Goal: Task Accomplishment & Management: Manage account settings

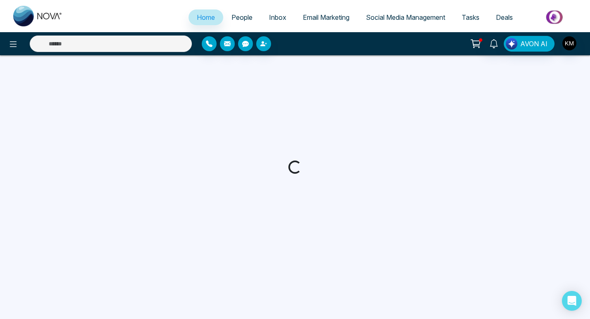
select select "*"
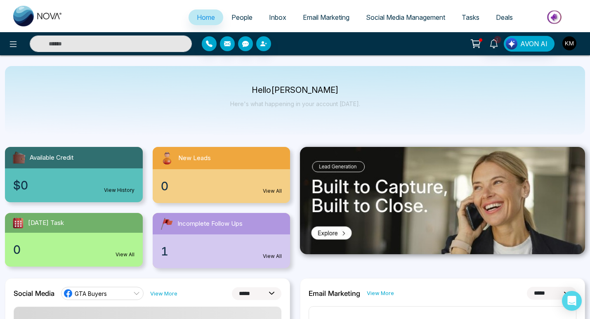
click at [572, 43] on img "button" at bounding box center [569, 43] width 14 height 14
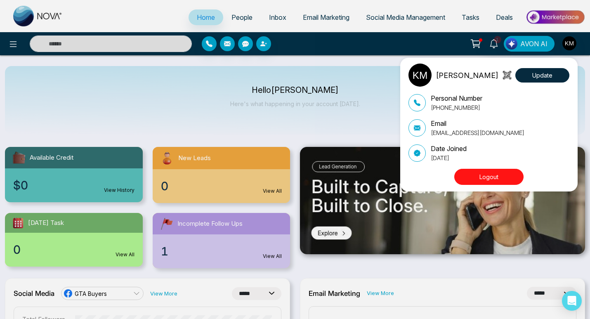
click at [496, 47] on div "[PERSON_NAME] Update Personal Number [PHONE_NUMBER] Email [EMAIL_ADDRESS][DOMAI…" at bounding box center [295, 159] width 590 height 319
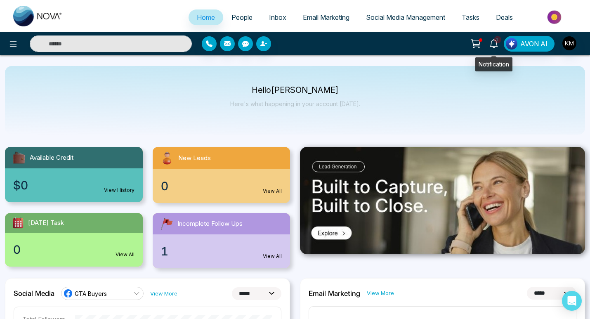
click at [495, 44] on icon at bounding box center [493, 43] width 9 height 9
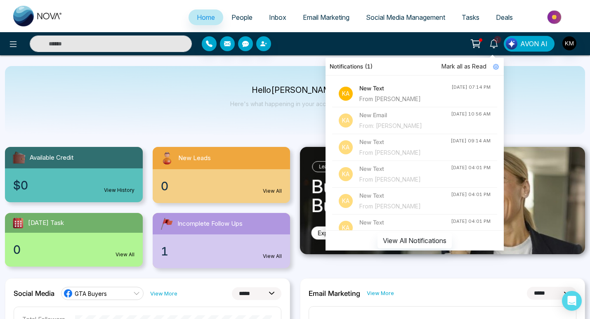
click at [415, 96] on div "From [PERSON_NAME]" at bounding box center [405, 98] width 92 height 9
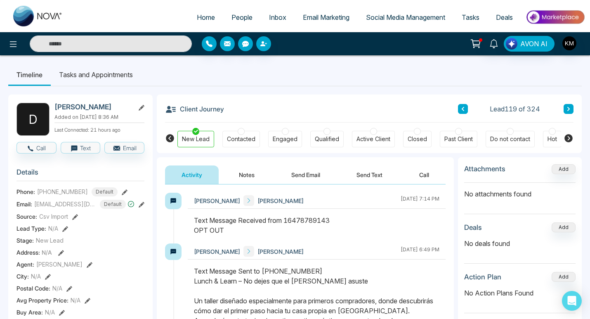
click at [240, 12] on link "People" at bounding box center [242, 17] width 38 height 16
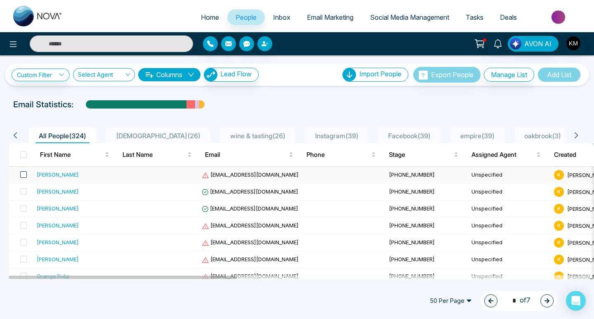
click at [21, 174] on span at bounding box center [23, 174] width 7 height 7
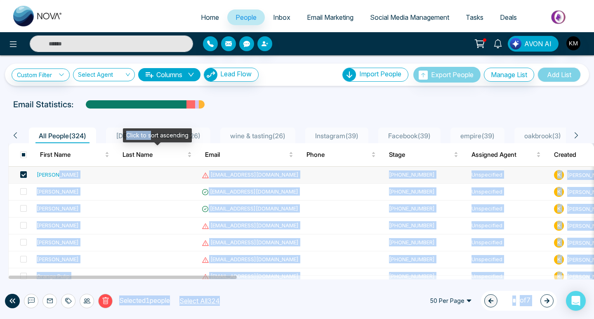
drag, startPoint x: 57, startPoint y: 174, endPoint x: 150, endPoint y: 129, distance: 103.8
click at [150, 129] on body "Home People Inbox Email Marketing Social Media Management Tasks Deals AVON AI C…" at bounding box center [297, 159] width 594 height 319
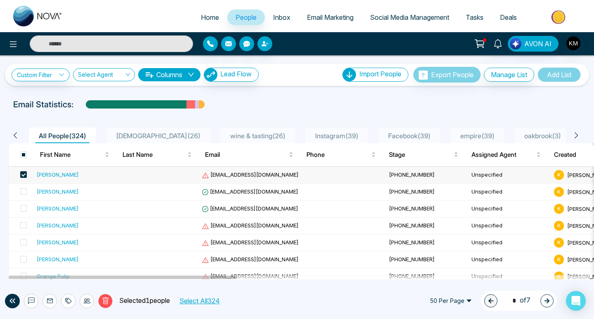
click at [231, 78] on span "Lead Flow" at bounding box center [235, 74] width 31 height 8
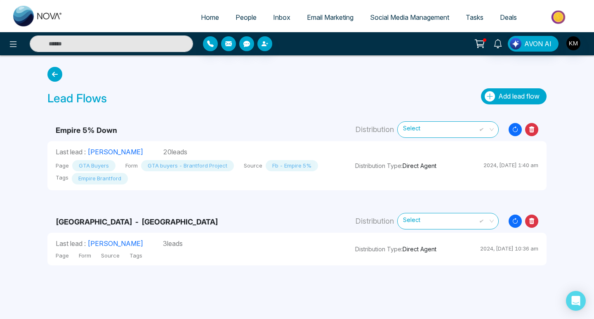
click at [523, 100] on span "Add lead flow" at bounding box center [518, 96] width 41 height 8
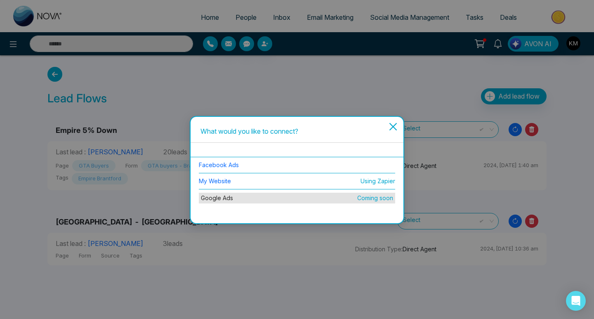
click at [393, 127] on icon "close" at bounding box center [393, 126] width 8 height 8
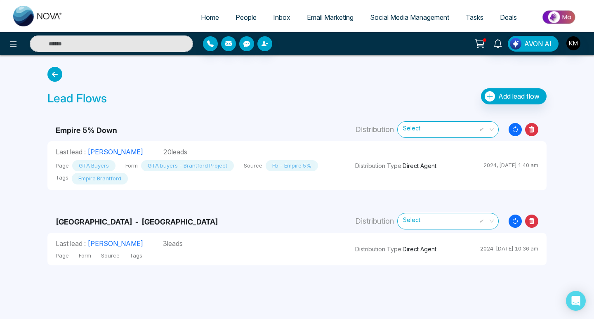
click at [53, 76] on icon at bounding box center [54, 74] width 15 height 15
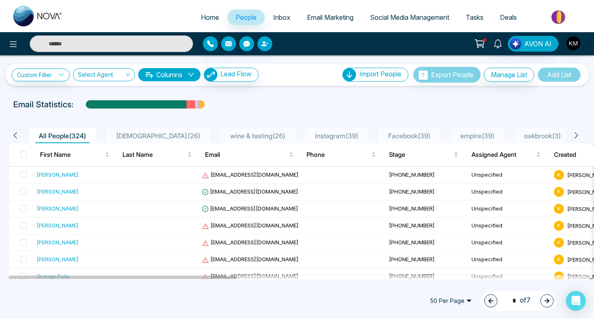
click at [191, 75] on icon "down" at bounding box center [191, 74] width 7 height 7
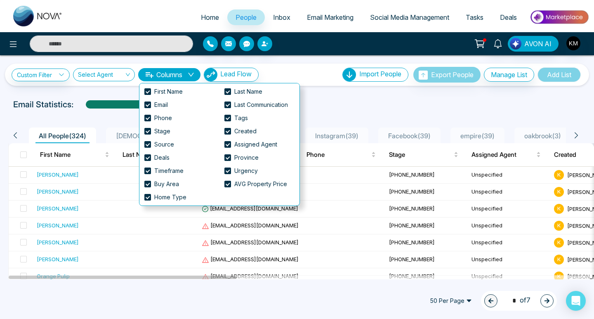
click at [191, 75] on icon "down" at bounding box center [191, 74] width 7 height 7
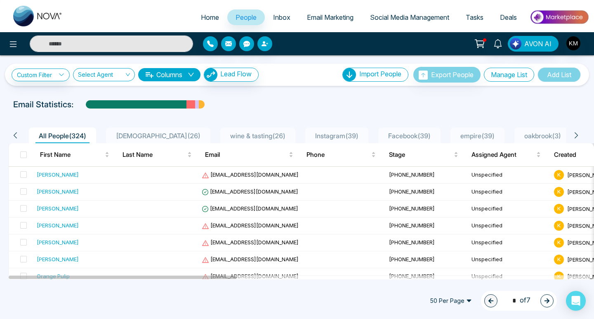
click at [502, 78] on button "Manage List" at bounding box center [509, 75] width 50 height 14
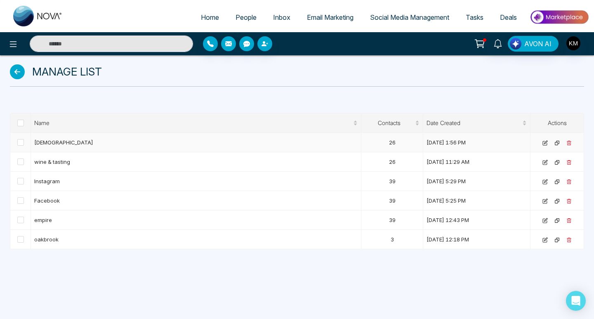
click at [141, 148] on td "[DEMOGRAPHIC_DATA]" at bounding box center [196, 142] width 330 height 19
drag, startPoint x: 470, startPoint y: 142, endPoint x: 461, endPoint y: 146, distance: 10.3
click at [470, 143] on td "[DATE] 1:56 PM" at bounding box center [476, 142] width 107 height 19
click at [23, 141] on span at bounding box center [20, 142] width 7 height 7
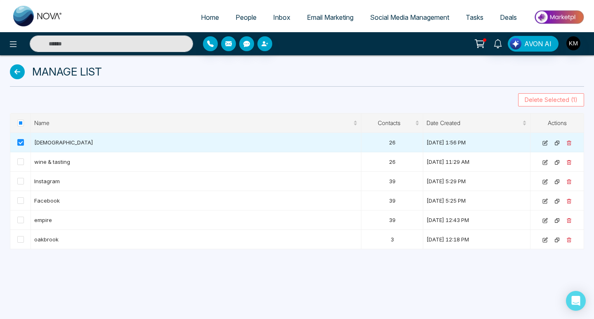
click at [562, 102] on span "Delete Selected (1)" at bounding box center [551, 99] width 53 height 9
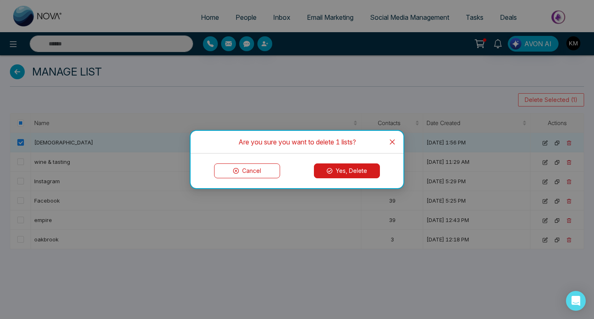
click at [355, 173] on button "Yes, Delete" at bounding box center [347, 170] width 66 height 15
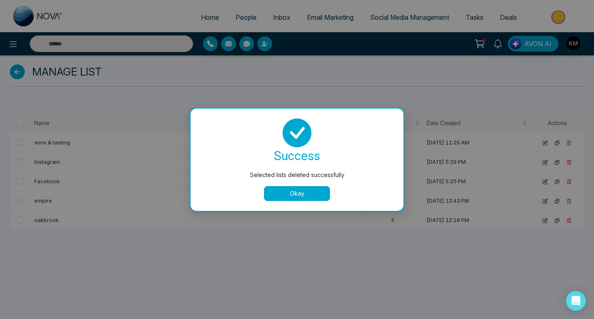
click at [292, 195] on button "Okay" at bounding box center [297, 193] width 66 height 15
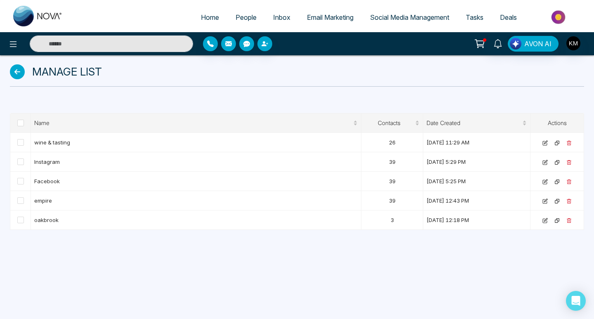
click at [11, 71] on icon at bounding box center [17, 71] width 15 height 15
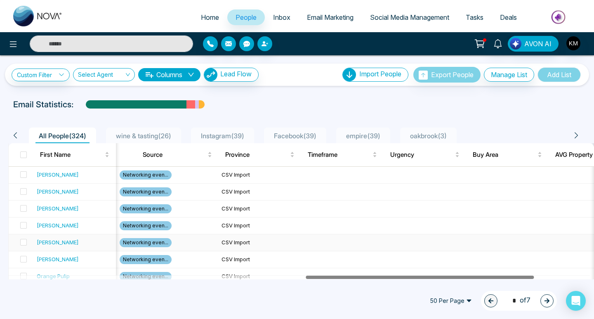
scroll to position [0, 305]
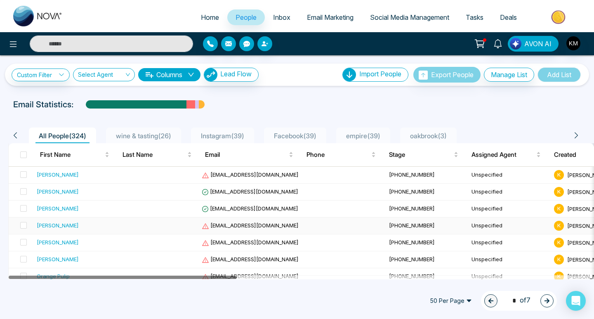
drag, startPoint x: 221, startPoint y: 277, endPoint x: 99, endPoint y: 226, distance: 132.7
